Goal: Task Accomplishment & Management: Use online tool/utility

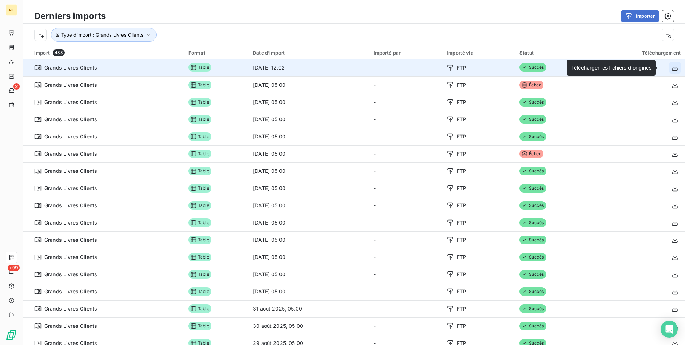
click at [672, 68] on icon "button" at bounding box center [675, 67] width 7 height 7
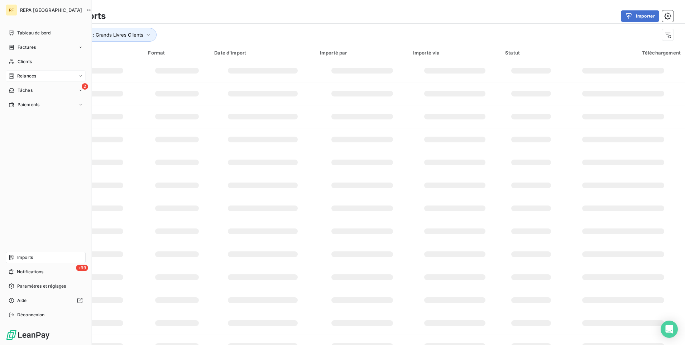
click at [32, 79] on span "Relances" at bounding box center [26, 76] width 19 height 6
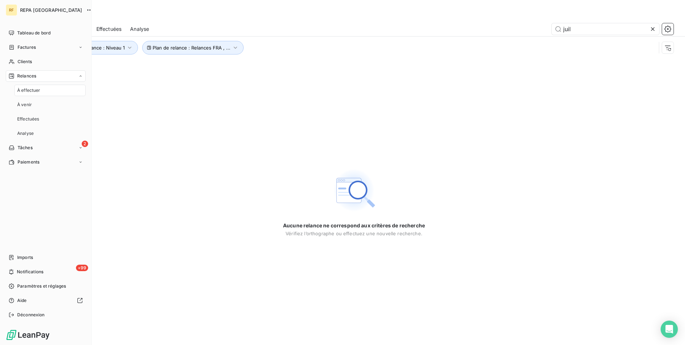
click at [48, 91] on div "À effectuer" at bounding box center [49, 90] width 71 height 11
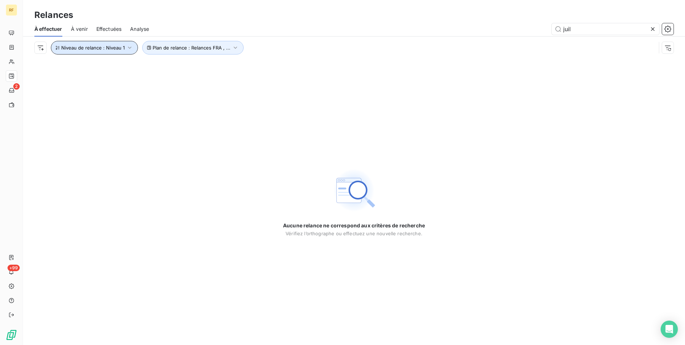
click at [108, 49] on span "Niveau de relance : Niveau 1" at bounding box center [92, 48] width 63 height 6
click at [187, 68] on div "Niveau 1" at bounding box center [199, 66] width 103 height 15
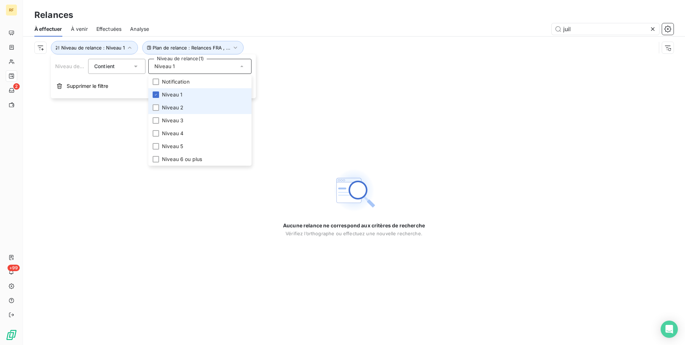
click at [178, 102] on li "Niveau 2" at bounding box center [199, 107] width 103 height 13
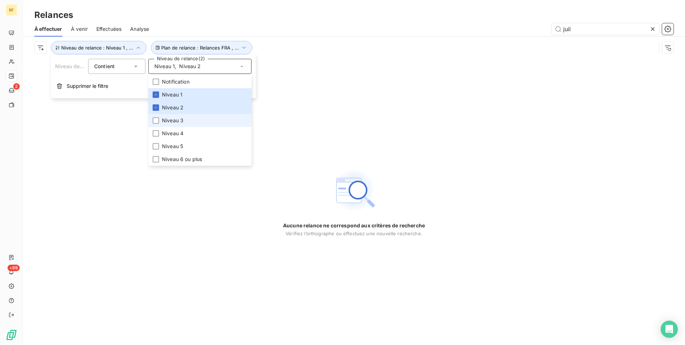
click at [176, 122] on span "Niveau 3" at bounding box center [173, 120] width 22 height 7
click at [175, 136] on span "Niveau 4" at bounding box center [173, 133] width 22 height 7
click at [96, 146] on div "Aucune relance ne correspond aux critères de recherche [PERSON_NAME] l’orthogra…" at bounding box center [354, 202] width 662 height 286
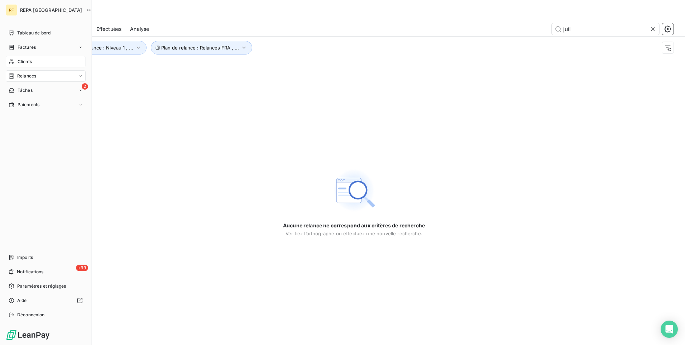
click at [44, 62] on div "Clients" at bounding box center [46, 61] width 80 height 11
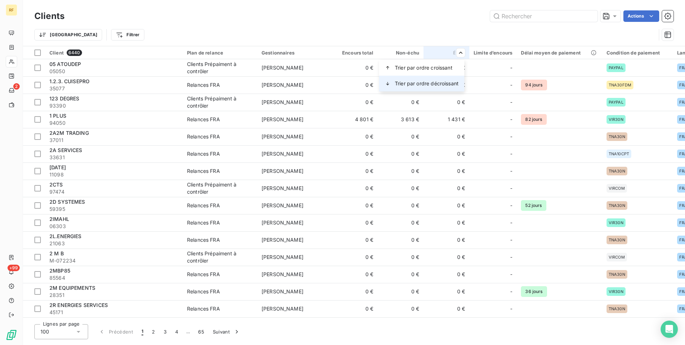
click at [447, 83] on span "Trier par ordre décroissant" at bounding box center [427, 83] width 64 height 7
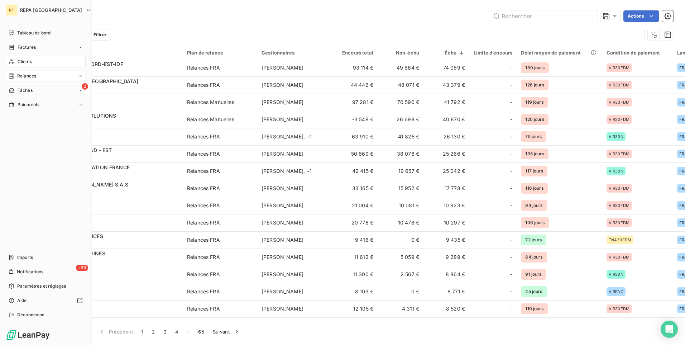
click at [30, 76] on span "Relances" at bounding box center [26, 76] width 19 height 6
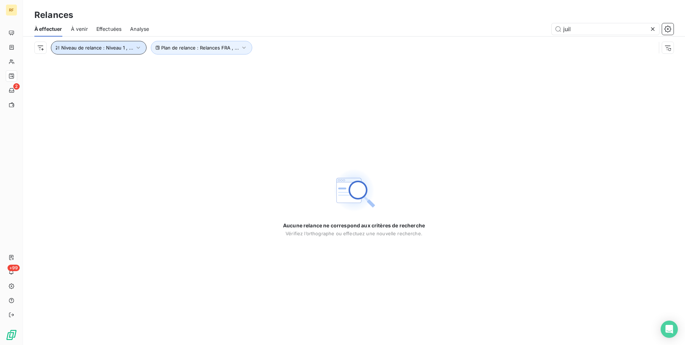
click at [118, 46] on span "Niveau de relance : Niveau 1 , ..." at bounding box center [97, 48] width 72 height 6
click at [76, 26] on span "À venir" at bounding box center [79, 28] width 17 height 7
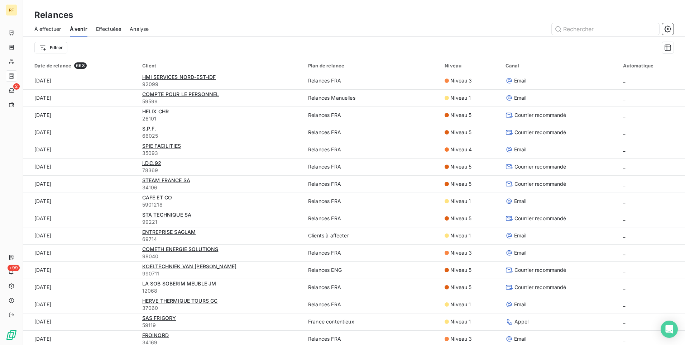
click at [57, 31] on span "À effectuer" at bounding box center [47, 28] width 27 height 7
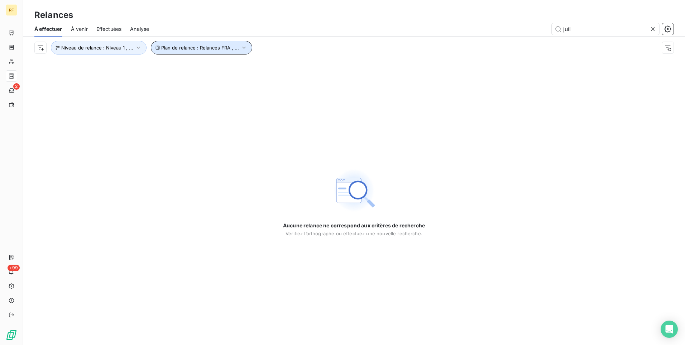
click at [220, 47] on span "Plan de relance : Relances FRA , ..." at bounding box center [200, 48] width 78 height 6
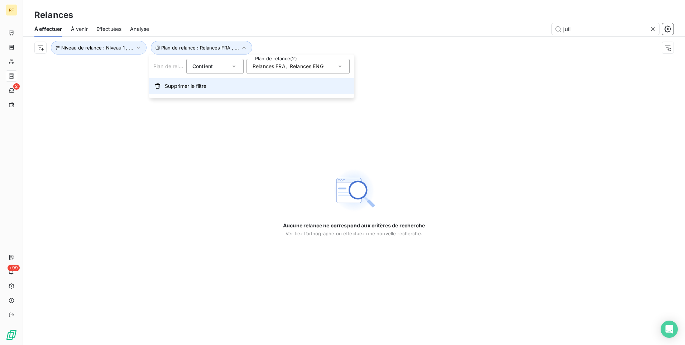
click at [181, 86] on span "Supprimer le filtre" at bounding box center [186, 85] width 42 height 7
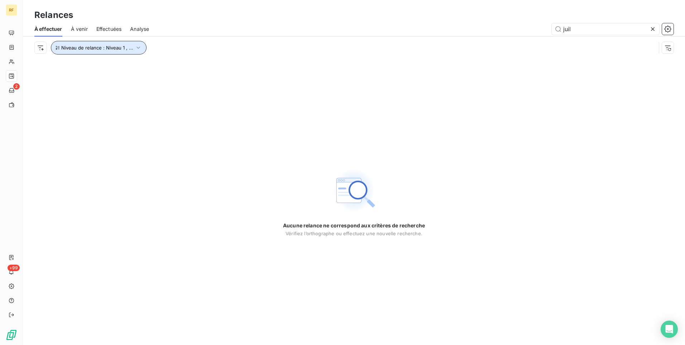
click at [135, 47] on icon "button" at bounding box center [138, 47] width 7 height 7
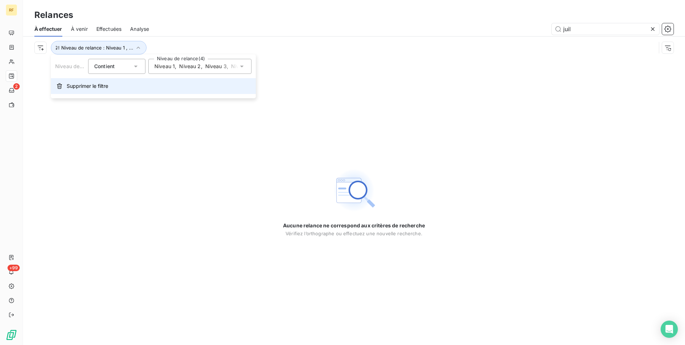
click at [100, 83] on span "Supprimer le filtre" at bounding box center [88, 85] width 42 height 7
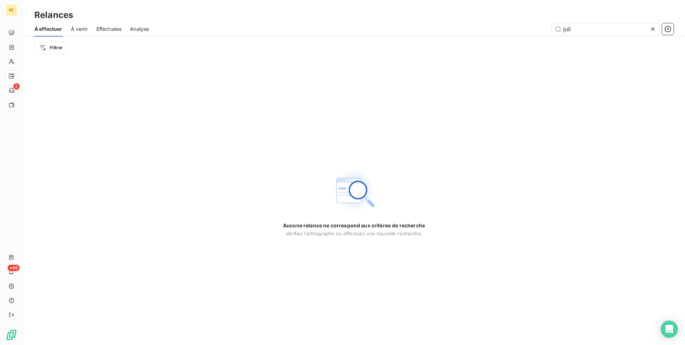
click at [653, 29] on icon at bounding box center [652, 28] width 7 height 7
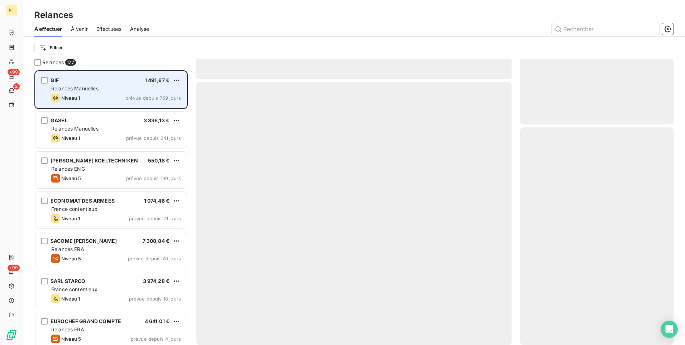
scroll to position [269, 148]
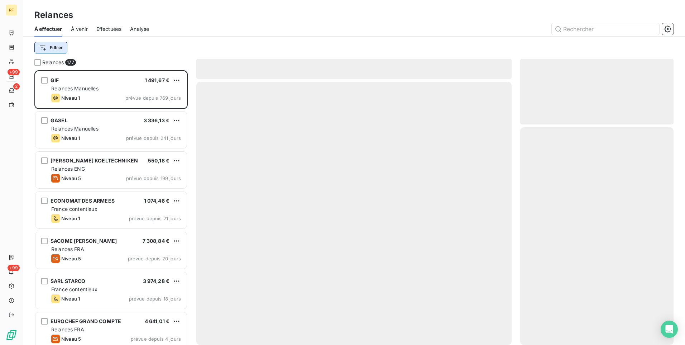
click at [65, 45] on html "RF +99 2 +99 Relances À effectuer À venir Effectuées Analyse Filtrer Relances 1…" at bounding box center [342, 172] width 685 height 345
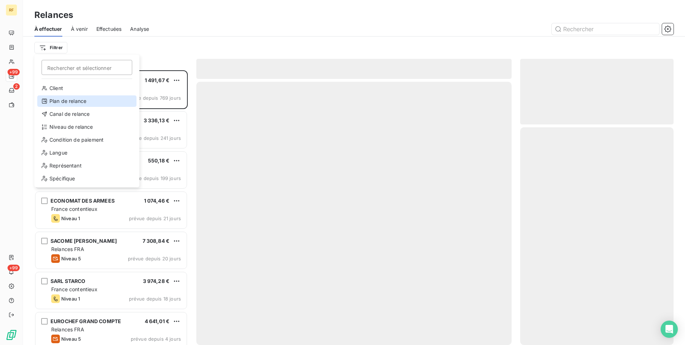
click at [68, 99] on div "Plan de relance" at bounding box center [86, 100] width 99 height 11
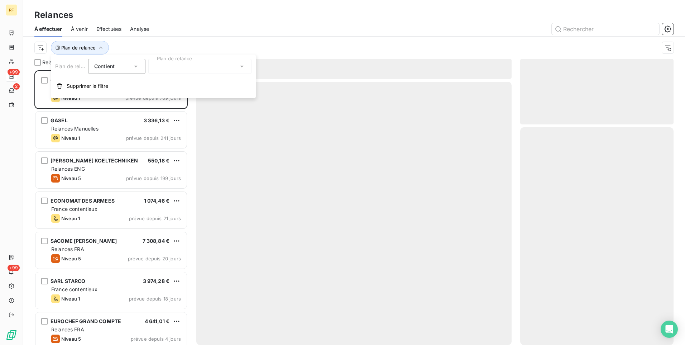
click at [171, 66] on div at bounding box center [199, 66] width 103 height 15
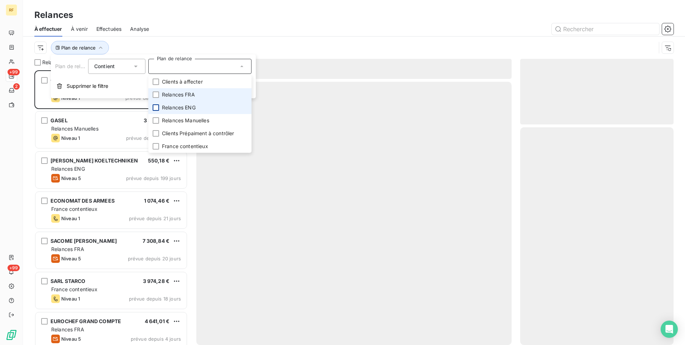
drag, startPoint x: 156, startPoint y: 95, endPoint x: 154, endPoint y: 107, distance: 12.3
click at [155, 95] on div at bounding box center [156, 94] width 6 height 6
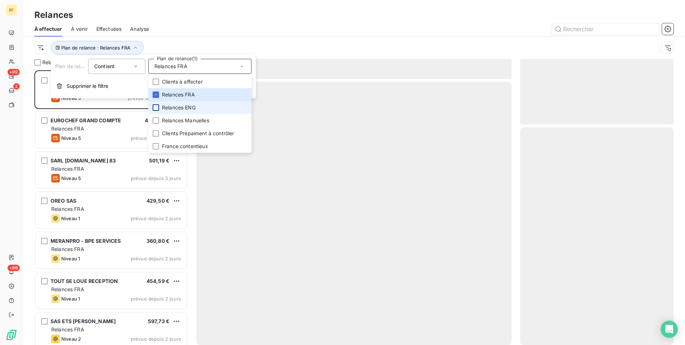
click at [154, 107] on div at bounding box center [156, 107] width 6 height 6
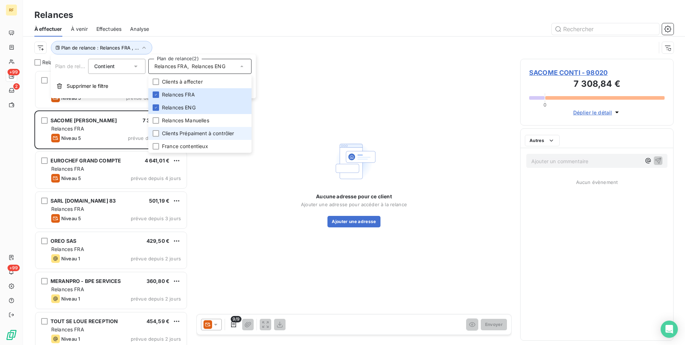
scroll to position [269, 148]
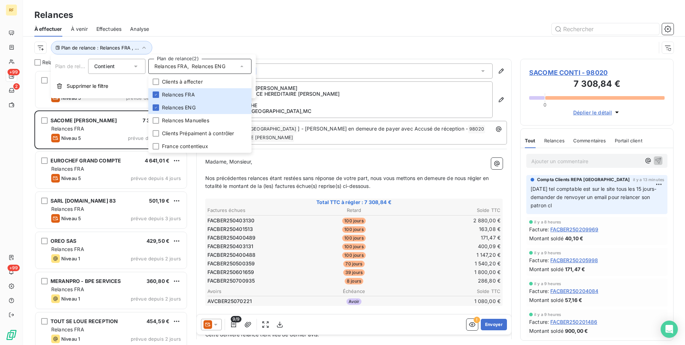
click at [216, 41] on div "Plan de relance : Relances FRA , ..." at bounding box center [345, 48] width 622 height 14
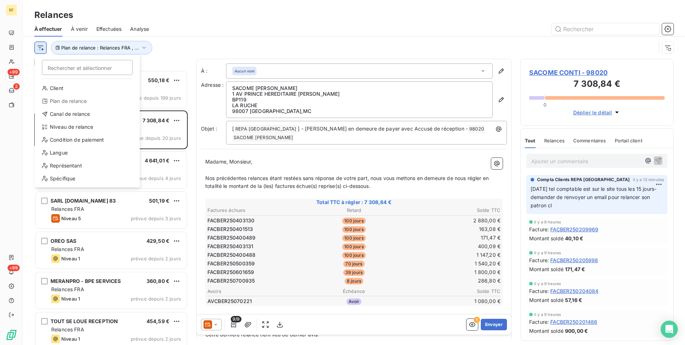
click at [41, 50] on html "RF +99 2 +99 Relances À effectuer À venir Effectuées Analyse Rechercher et séle…" at bounding box center [342, 172] width 685 height 345
click at [75, 128] on div "Niveau de relance" at bounding box center [87, 126] width 99 height 11
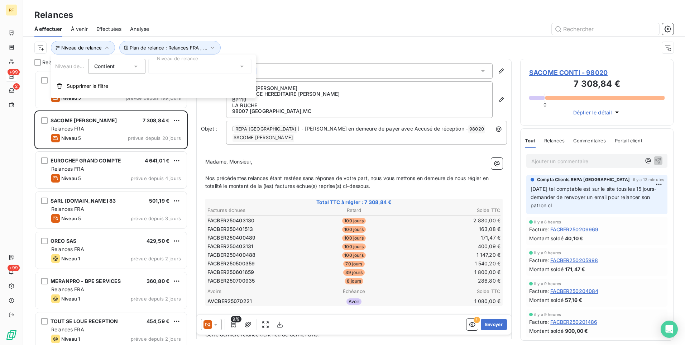
click at [183, 69] on div at bounding box center [199, 66] width 103 height 15
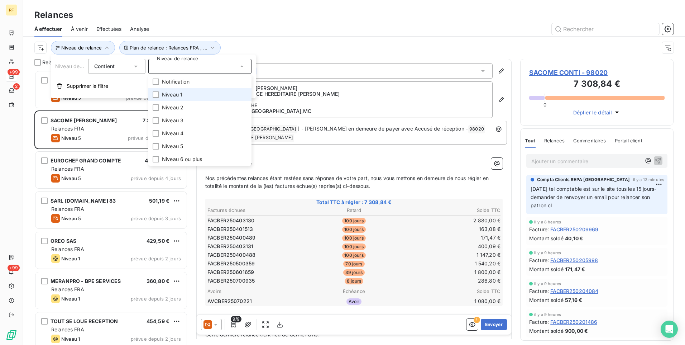
click at [178, 95] on span "Niveau 1" at bounding box center [172, 94] width 20 height 7
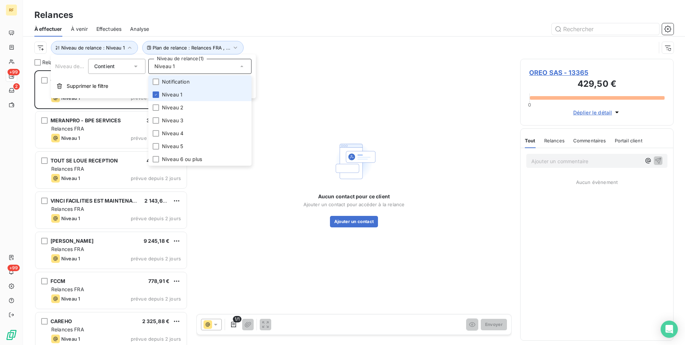
scroll to position [269, 148]
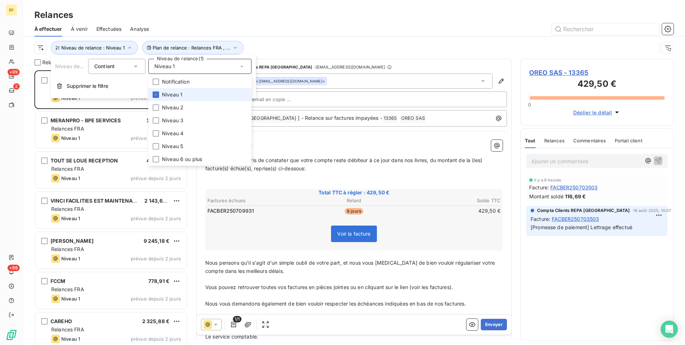
click at [181, 96] on span "Niveau 1" at bounding box center [172, 94] width 20 height 7
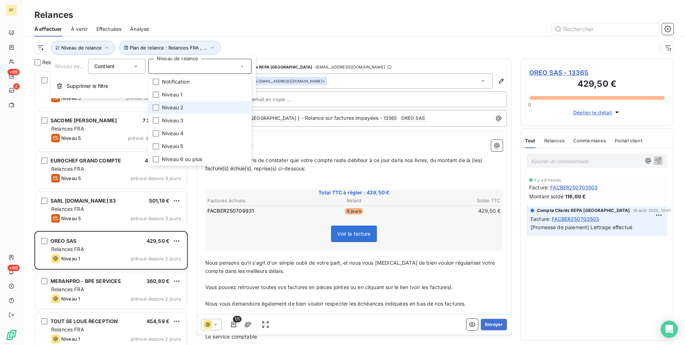
click at [168, 111] on span "Niveau 2" at bounding box center [173, 107] width 22 height 7
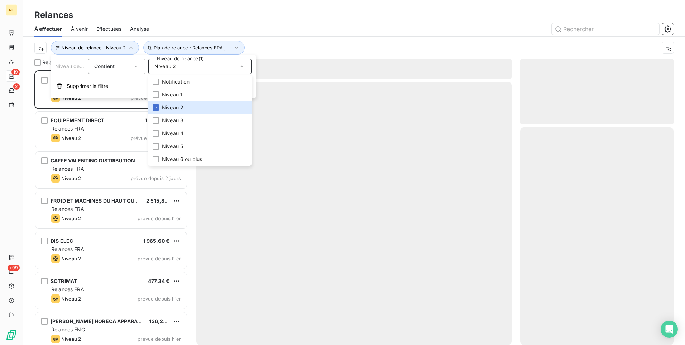
scroll to position [269, 148]
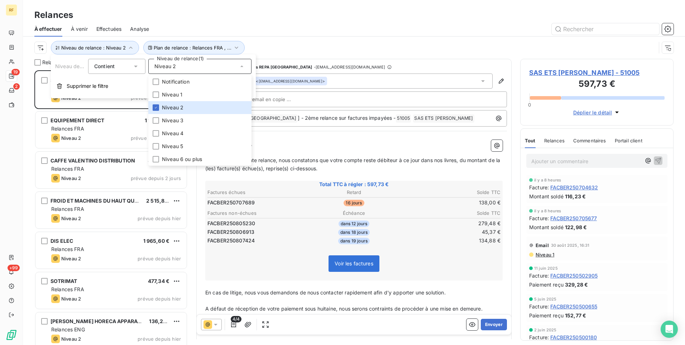
click at [303, 47] on div "Plan de relance : Relances FRA , ... Niveau de relance : Niveau 2" at bounding box center [345, 48] width 622 height 14
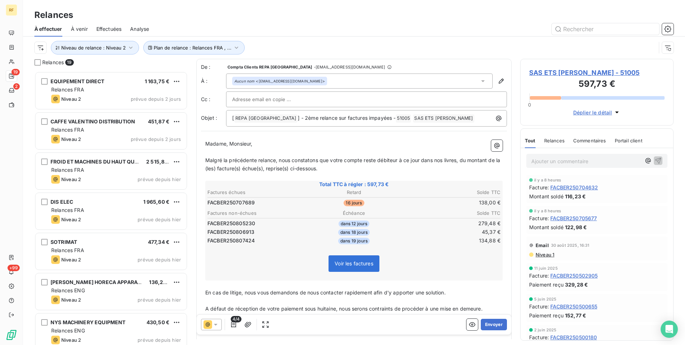
scroll to position [0, 0]
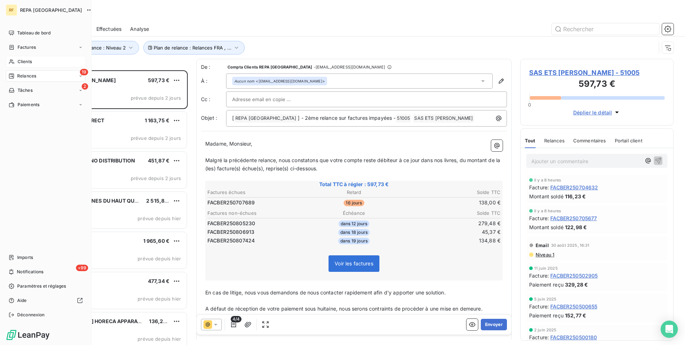
click at [21, 66] on div "Clients" at bounding box center [46, 61] width 80 height 11
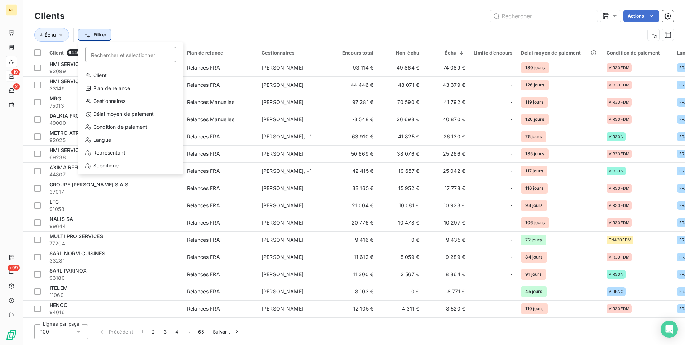
click at [91, 35] on html "RF 19 2 +99 Clients Actions Échu Filtrer Rechercher et sélectionner Client Plan…" at bounding box center [342, 172] width 685 height 345
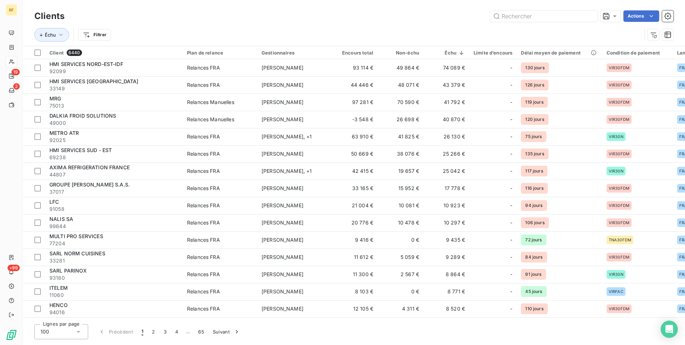
click at [178, 35] on html "RF 19 2 +99 Clients Actions Échu Filtrer Client 6440 Plan de relance Gestionnai…" at bounding box center [342, 172] width 685 height 345
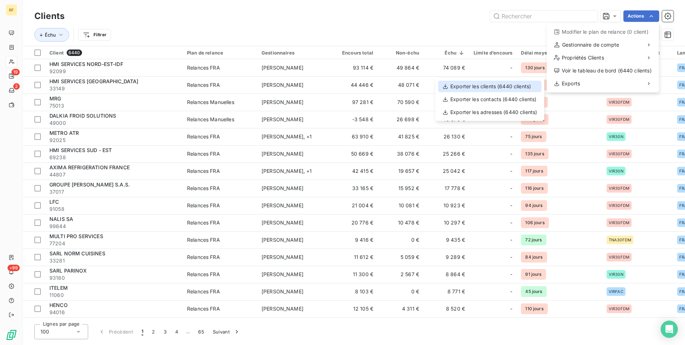
click at [511, 87] on div "Exporter les clients (6440 clients)" at bounding box center [489, 86] width 103 height 11
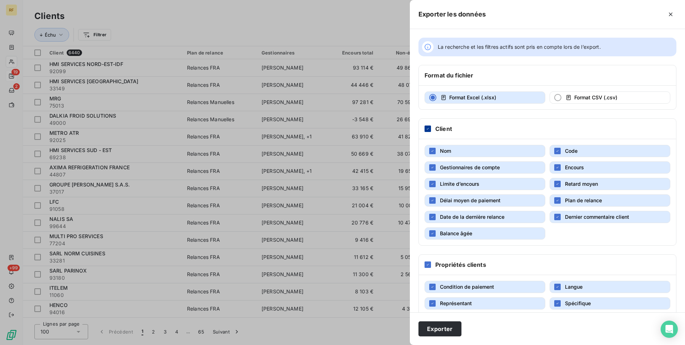
click at [425, 130] on div at bounding box center [428, 128] width 6 height 6
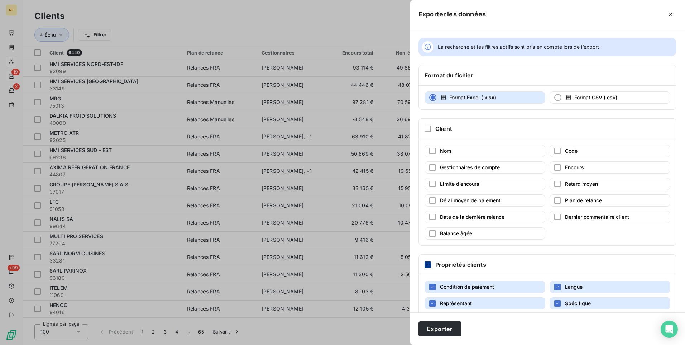
click at [429, 262] on icon at bounding box center [428, 264] width 4 height 4
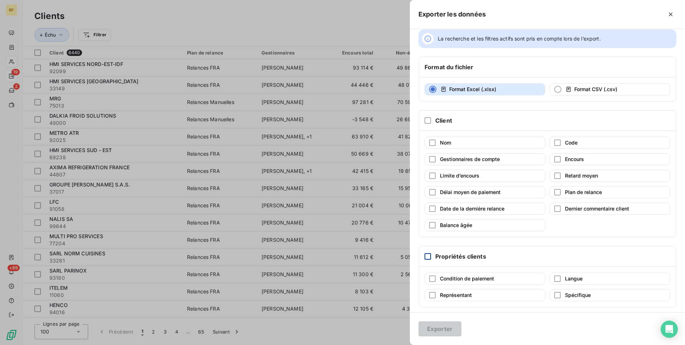
scroll to position [12, 0]
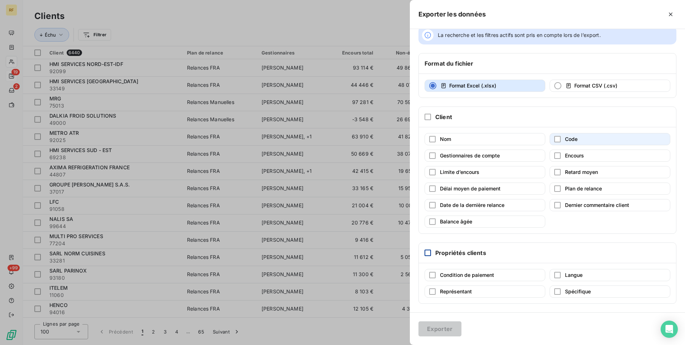
click at [551, 139] on button "Code" at bounding box center [610, 139] width 121 height 12
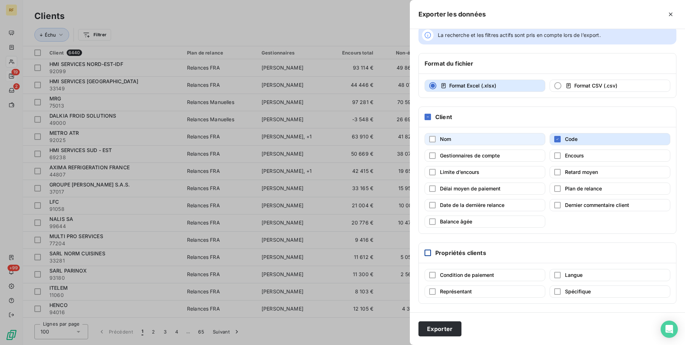
click at [486, 138] on button "Nom" at bounding box center [485, 139] width 121 height 12
click at [570, 159] on span "Encours" at bounding box center [574, 155] width 19 height 7
click at [575, 161] on button "Encours" at bounding box center [610, 155] width 121 height 12
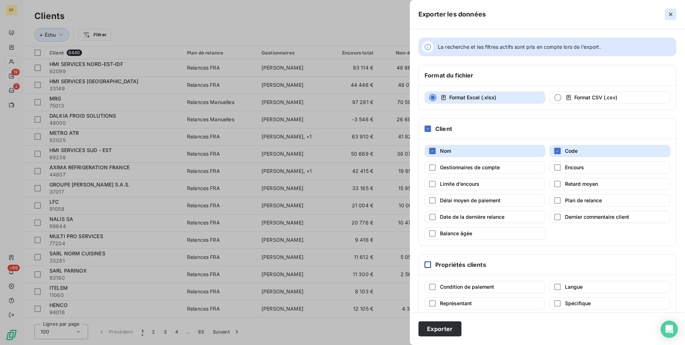
click at [675, 14] on button "button" at bounding box center [670, 14] width 11 height 11
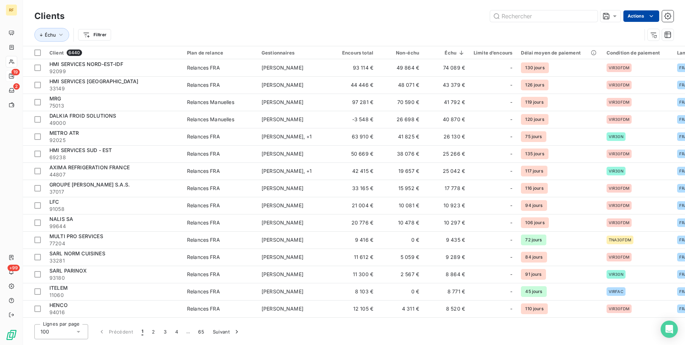
click at [642, 15] on html "RF 19 2 +99 Clients Actions Échu Filtrer Client 6440 Plan de relance Gestionnai…" at bounding box center [342, 172] width 685 height 345
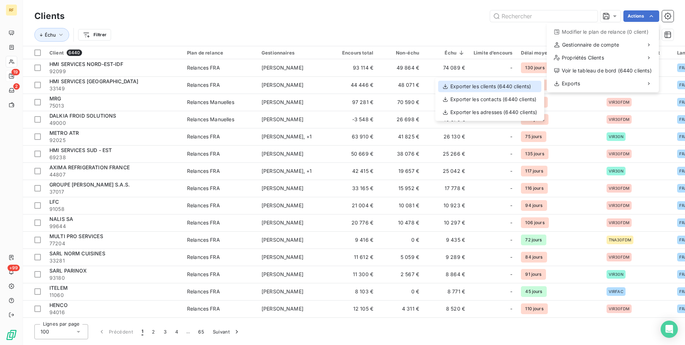
click at [502, 84] on div "Exporter les clients (6440 clients)" at bounding box center [489, 86] width 103 height 11
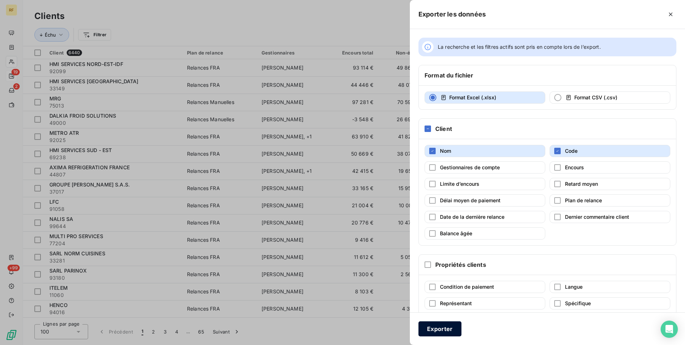
click at [439, 335] on button "Exporter" at bounding box center [440, 328] width 43 height 15
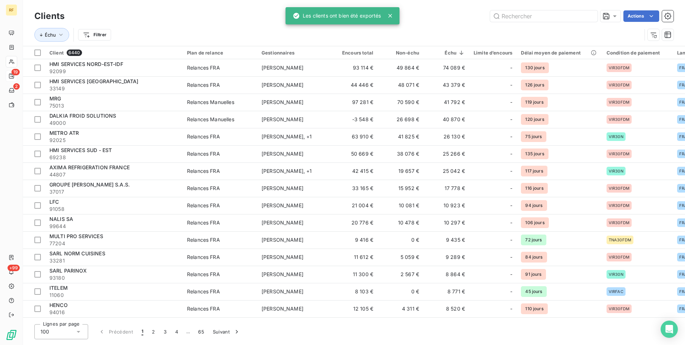
click at [446, 28] on div "Échu Filtrer" at bounding box center [338, 35] width 608 height 14
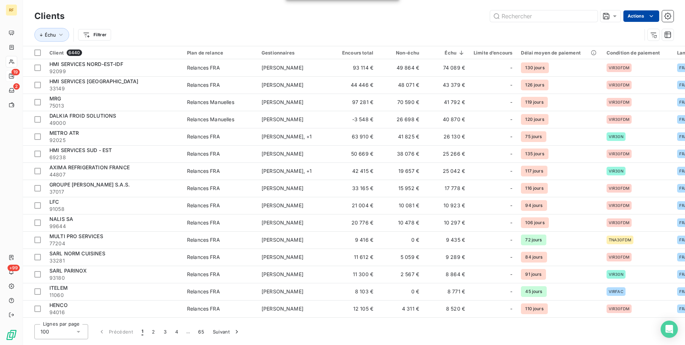
click at [656, 18] on html "RF 19 2 +99 Clients Actions Échu Filtrer Client 6440 Plan de relance Gestionnai…" at bounding box center [342, 172] width 685 height 345
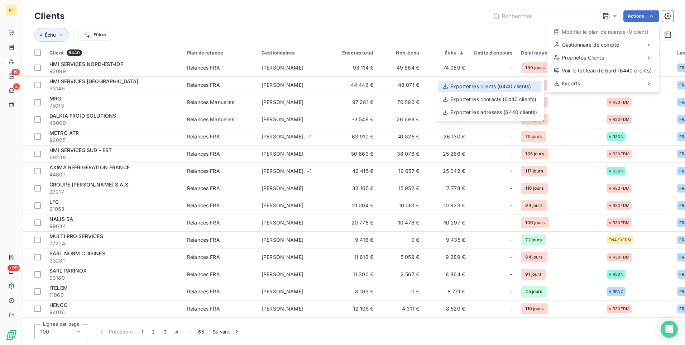
click at [507, 86] on div "Exporter les clients (6440 clients)" at bounding box center [489, 86] width 103 height 11
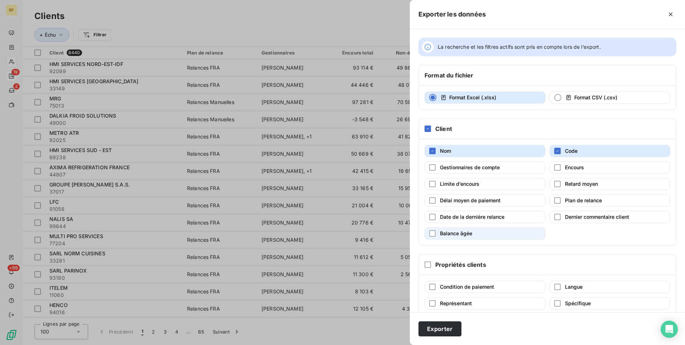
click at [443, 232] on span "Balance âgée" at bounding box center [456, 233] width 32 height 6
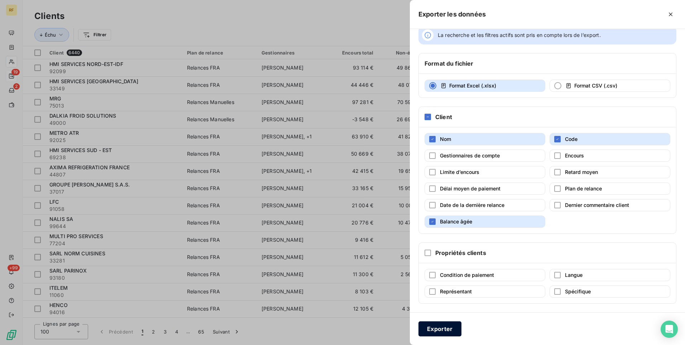
click at [450, 331] on button "Exporter" at bounding box center [440, 328] width 43 height 15
click at [556, 176] on button "Retard moyen" at bounding box center [610, 172] width 121 height 12
click at [554, 173] on div "button" at bounding box center [557, 172] width 6 height 6
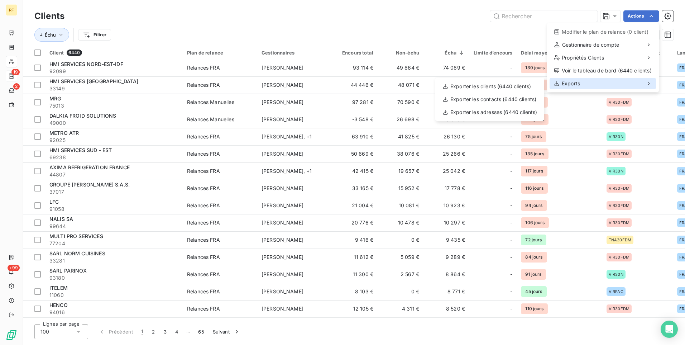
click at [601, 85] on div "Exports" at bounding box center [603, 83] width 106 height 11
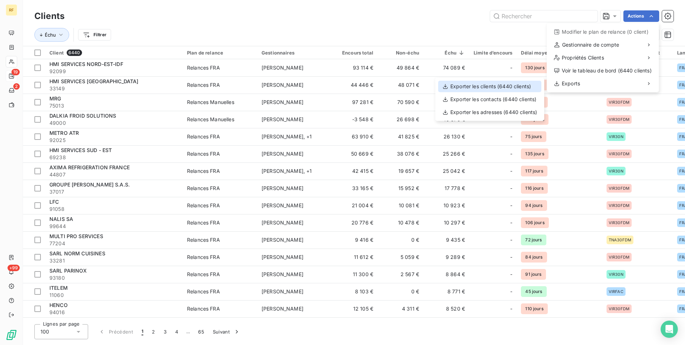
click at [512, 88] on div "Exporter les clients (6440 clients)" at bounding box center [489, 86] width 103 height 11
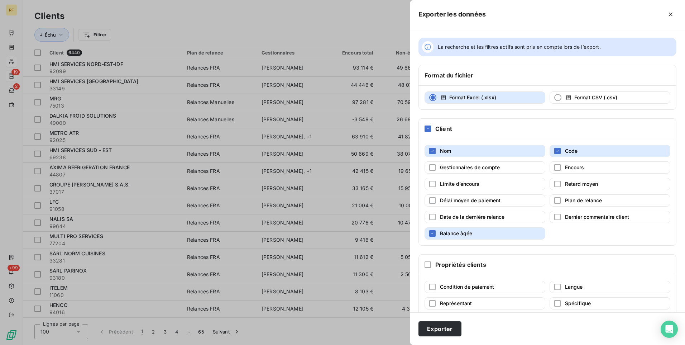
click at [444, 233] on span "Balance âgée" at bounding box center [456, 233] width 32 height 6
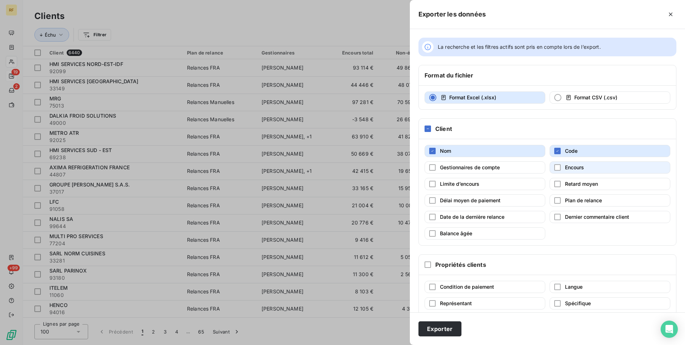
click at [568, 167] on span "Encours" at bounding box center [574, 167] width 19 height 6
click at [451, 328] on button "Exporter" at bounding box center [440, 328] width 43 height 15
